Goal: Information Seeking & Learning: Learn about a topic

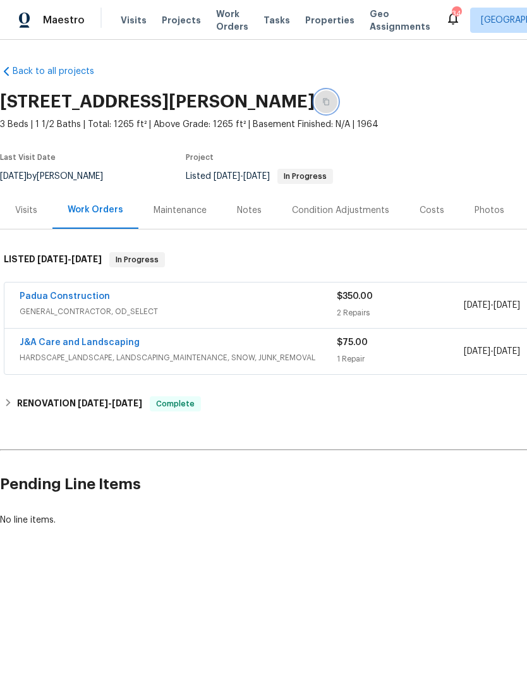
click at [337, 97] on button "button" at bounding box center [326, 101] width 23 height 23
click at [329, 99] on icon "button" at bounding box center [326, 102] width 6 height 7
click at [65, 294] on link "Padua Construction" at bounding box center [65, 296] width 90 height 9
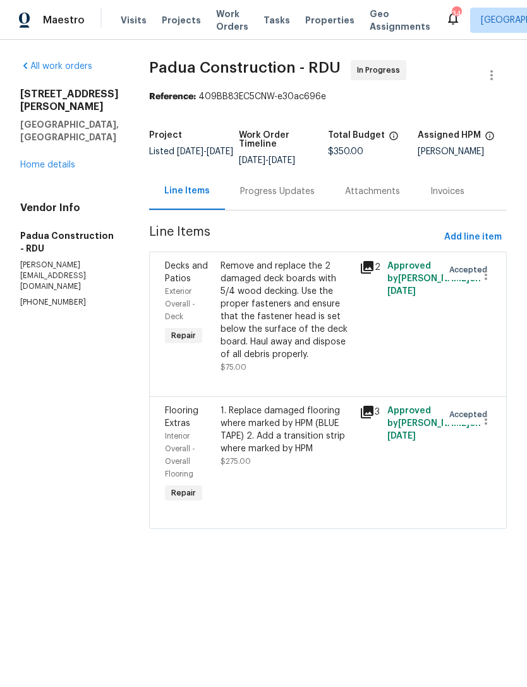
click at [284, 442] on div "1. Replace damaged flooring where marked by HPM (BLUE TAPE) 2. Add a transition…" at bounding box center [286, 429] width 131 height 51
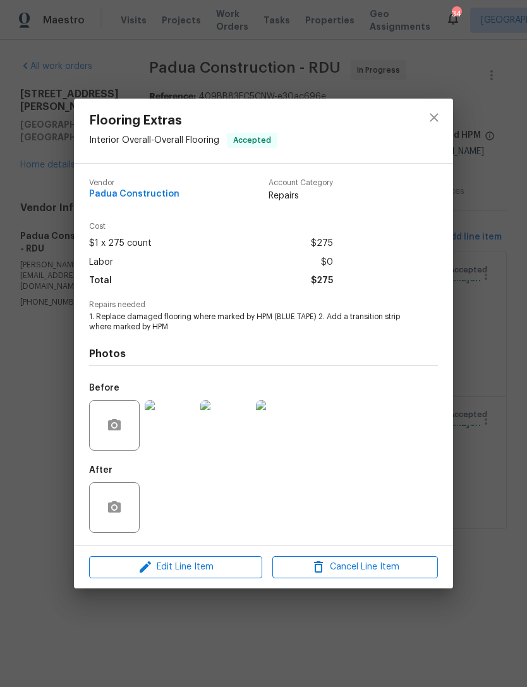
click at [481, 353] on div "Flooring Extras Interior Overall - Overall Flooring Accepted Vendor Padua Const…" at bounding box center [263, 343] width 527 height 687
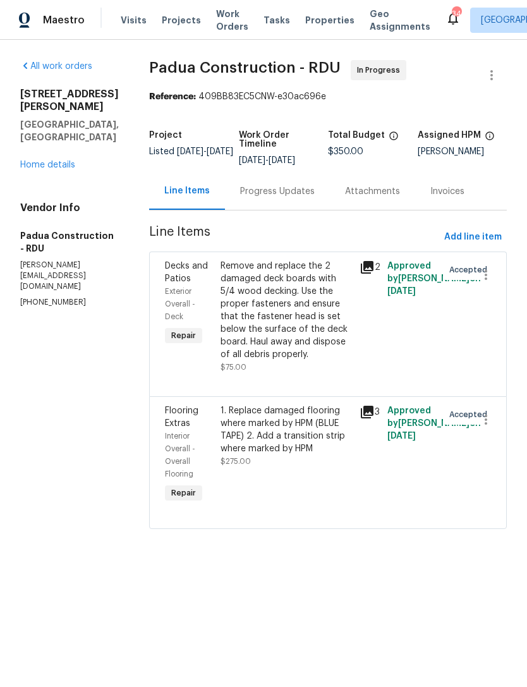
click at [51, 169] on link "Home details" at bounding box center [47, 165] width 55 height 9
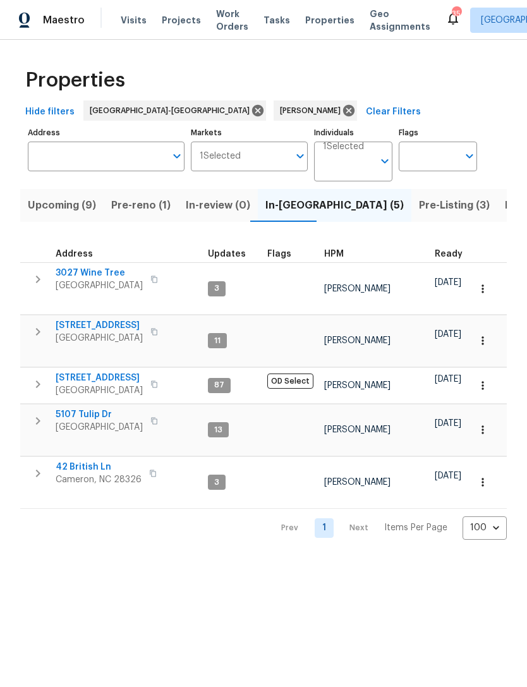
click at [419, 208] on span "Pre-Listing (3)" at bounding box center [454, 206] width 71 height 18
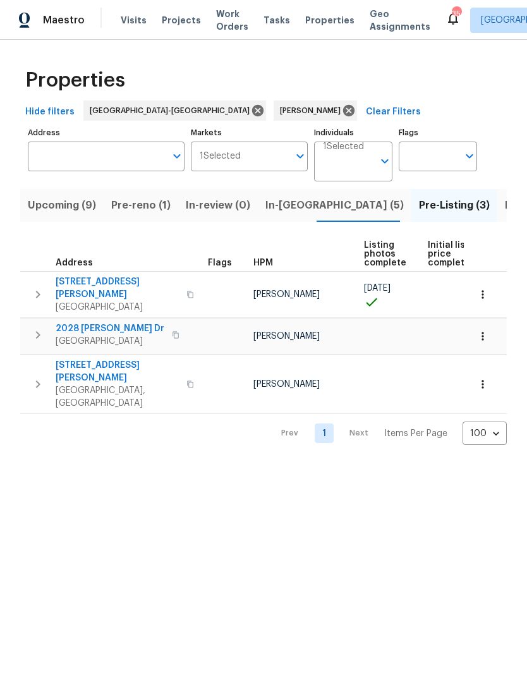
click at [111, 322] on span "2028 Sir Michael Dr" at bounding box center [110, 328] width 109 height 13
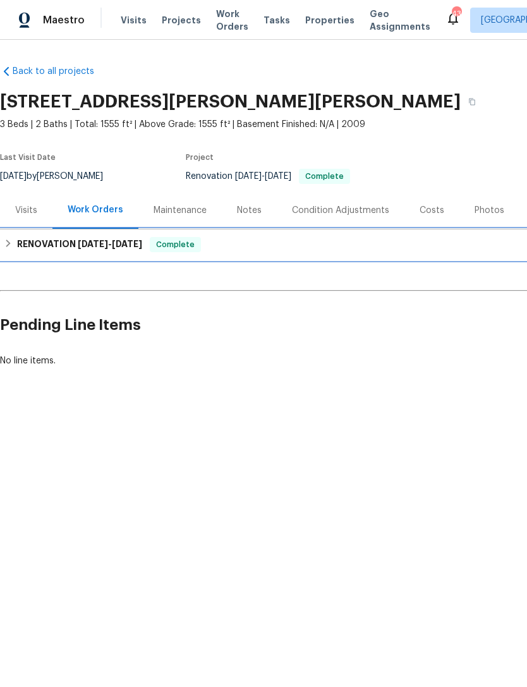
click at [99, 241] on span "8/15/25" at bounding box center [93, 244] width 30 height 9
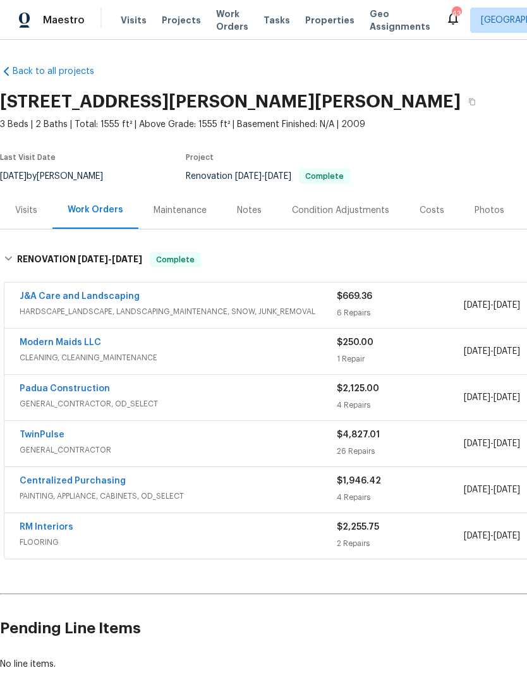
click at [101, 392] on link "Padua Construction" at bounding box center [65, 388] width 90 height 9
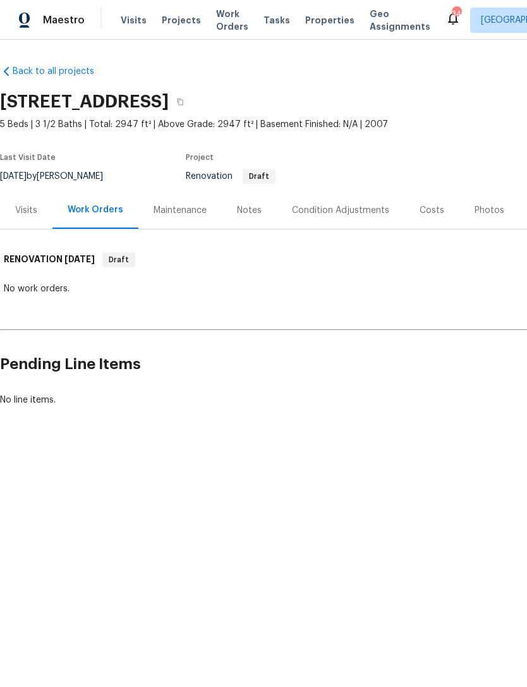
scroll to position [130, 0]
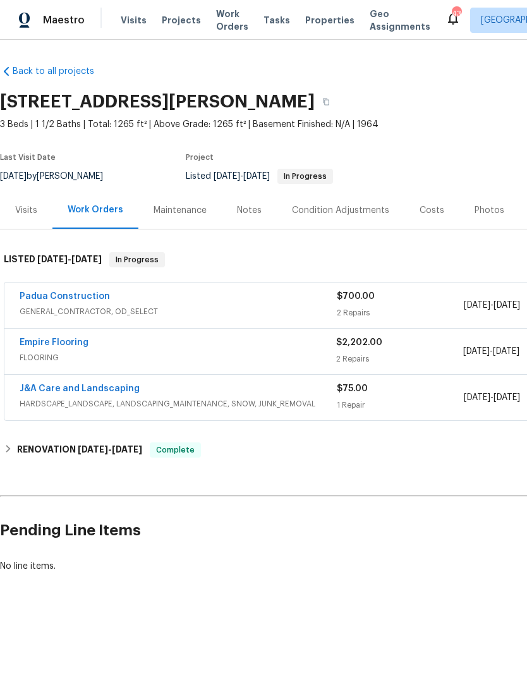
click at [441, 218] on div "Costs" at bounding box center [431, 209] width 55 height 37
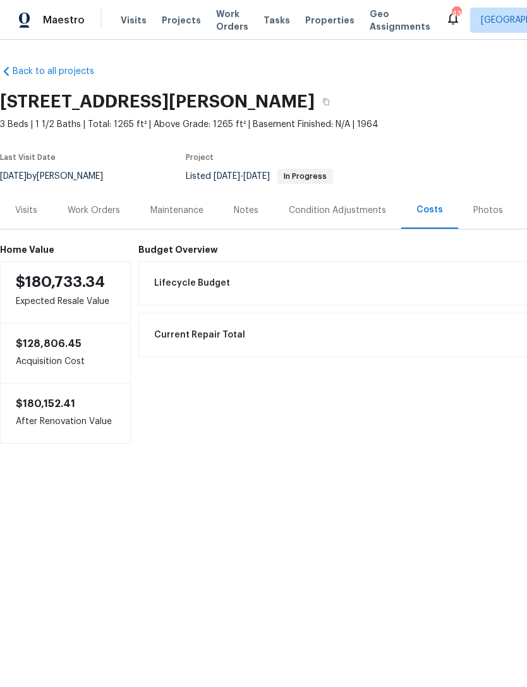
click at [90, 216] on div "Work Orders" at bounding box center [94, 210] width 52 height 13
